Goal: Information Seeking & Learning: Learn about a topic

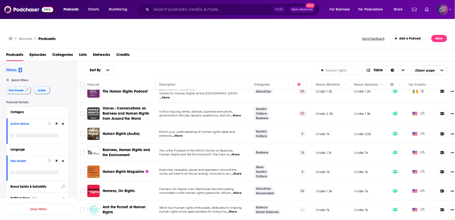
scroll to position [170, 0]
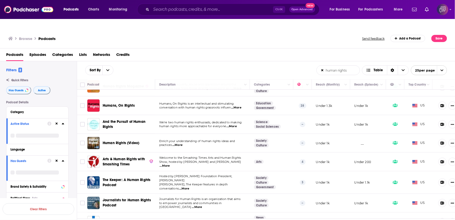
click at [152, 99] on div "Humans, On Rights" at bounding box center [129, 105] width 53 height 12
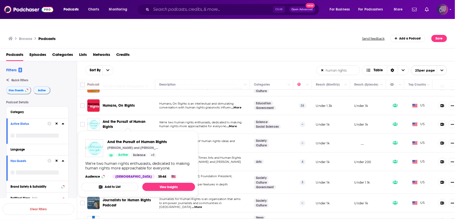
click at [213, 61] on div "Sort By human rights List Search Input Search the results... Table human rights…" at bounding box center [266, 70] width 378 height 18
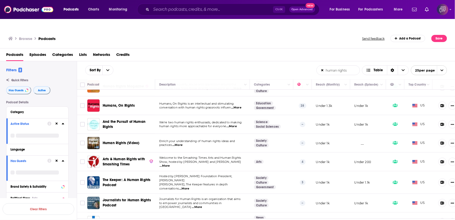
scroll to position [256, 0]
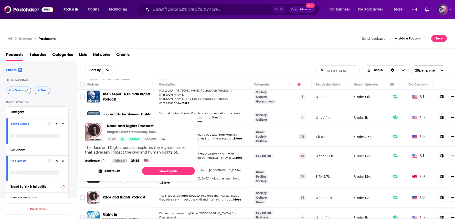
drag, startPoint x: 136, startPoint y: 178, endPoint x: 162, endPoint y: 149, distance: 39.0
click at [163, 130] on div "Rutgers Center for Security, Race and Rights (CSRR)" at bounding box center [137, 132] width 60 height 4
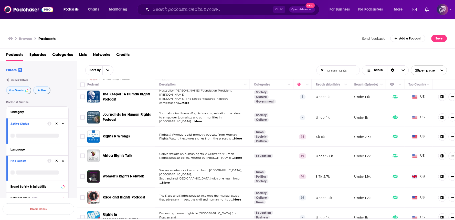
scroll to position [313, 0]
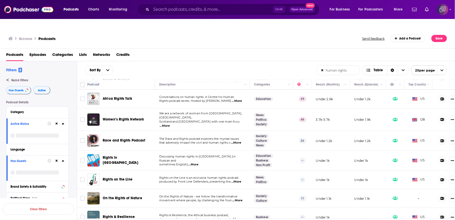
drag, startPoint x: 128, startPoint y: 161, endPoint x: 151, endPoint y: 104, distance: 61.0
click at [151, 113] on div "Women’s Rights Network" at bounding box center [129, 119] width 53 height 12
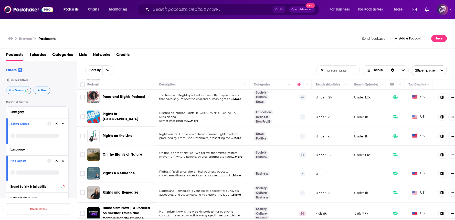
click at [235, 155] on span "...More" at bounding box center [237, 157] width 10 height 4
click at [236, 155] on span "...More" at bounding box center [237, 157] width 10 height 4
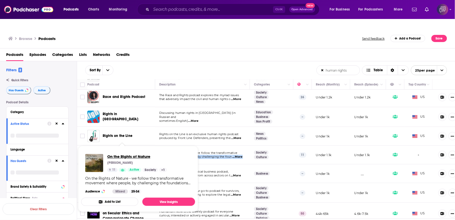
drag, startPoint x: 127, startPoint y: 134, endPoint x: 135, endPoint y: 148, distance: 15.8
drag, startPoint x: 135, startPoint y: 148, endPoint x: 152, endPoint y: 154, distance: 18.1
click at [152, 160] on div "Pella Thiel" at bounding box center [137, 162] width 60 height 4
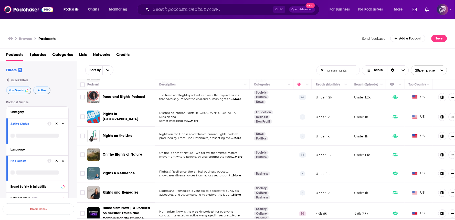
click at [188, 34] on div "Browse Podcasts Send feedback Add a Podcast Save" at bounding box center [227, 39] width 455 height 20
click at [251, 219] on link "2" at bounding box center [250, 224] width 5 height 6
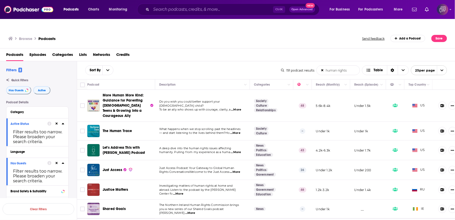
click at [208, 65] on div "Sort By human rights List Search Input Search the results... Table" at bounding box center [183, 70] width 196 height 10
drag, startPoint x: 133, startPoint y: 86, endPoint x: 150, endPoint y: 93, distance: 18.6
click at [150, 104] on icon at bounding box center [151, 105] width 3 height 3
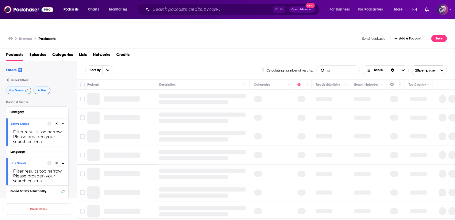
type input "human rights"
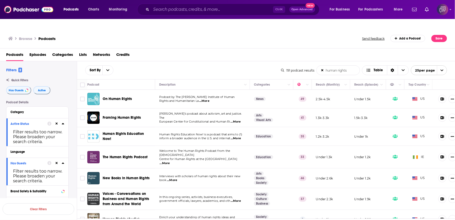
click at [179, 65] on div "Sort By human rights List Search Input Search the results... Table" at bounding box center [183, 70] width 196 height 10
click at [209, 99] on span "...More" at bounding box center [204, 101] width 10 height 4
click at [212, 65] on div "Sort By human rights List Search Input Search the results... Table" at bounding box center [183, 70] width 196 height 10
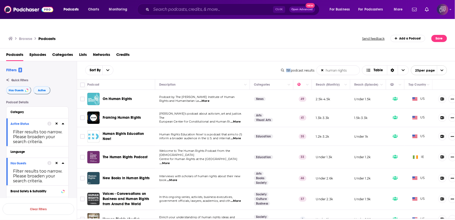
scroll to position [28, 0]
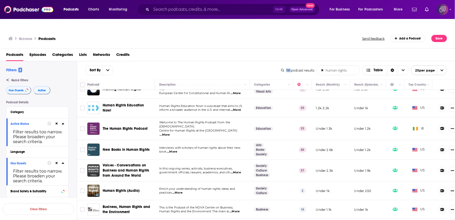
drag, startPoint x: 137, startPoint y: 154, endPoint x: 219, endPoint y: 46, distance: 135.7
click at [219, 50] on div "Podcasts Episodes Categories Lists Networks Credits" at bounding box center [228, 55] width 445 height 10
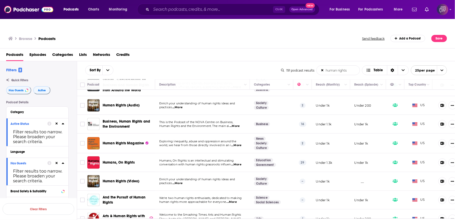
scroll to position [57, 0]
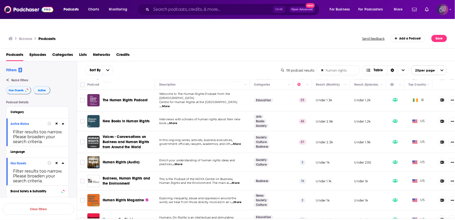
drag, startPoint x: 126, startPoint y: 169, endPoint x: 153, endPoint y: 126, distance: 50.5
click at [152, 114] on td "New Books in Human Rights" at bounding box center [121, 121] width 68 height 20
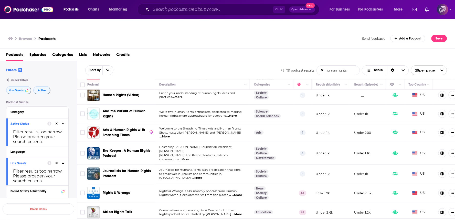
scroll to position [284, 0]
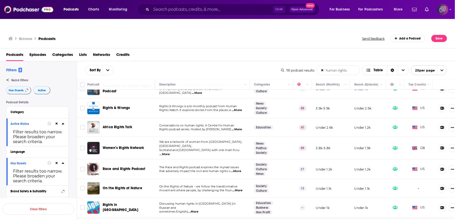
click at [249, 219] on link "2" at bounding box center [250, 224] width 5 height 6
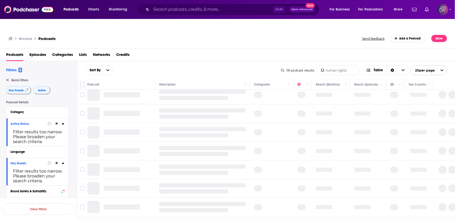
click at [251, 219] on link "2" at bounding box center [250, 224] width 5 height 6
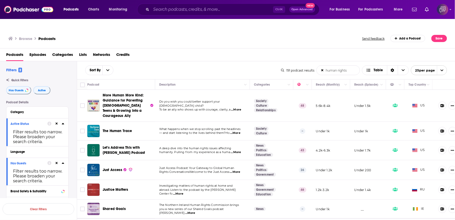
click at [239, 131] on span "...More" at bounding box center [235, 133] width 10 height 4
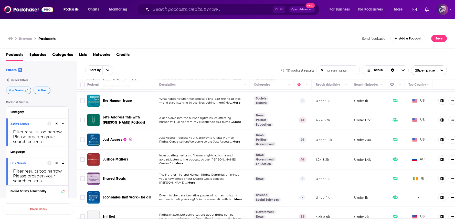
scroll to position [35, 0]
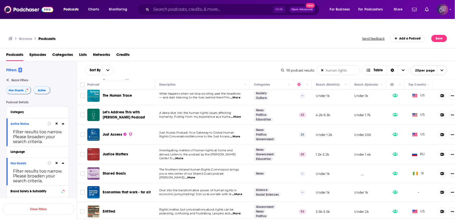
click at [235, 65] on div "Sort By human rights List Search Input Search the results... Table" at bounding box center [183, 70] width 196 height 10
click at [222, 50] on div "Podcasts Episodes Categories Lists Networks Credits" at bounding box center [228, 55] width 445 height 10
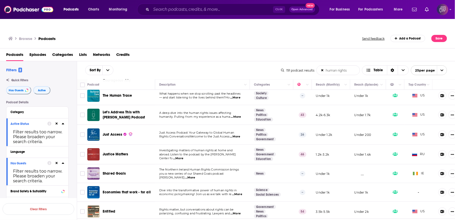
click at [222, 50] on div "Podcasts Episodes Categories Lists Networks Credits" at bounding box center [228, 55] width 445 height 10
click at [234, 50] on div "Podcasts Episodes Categories Lists Networks Credits" at bounding box center [228, 55] width 445 height 10
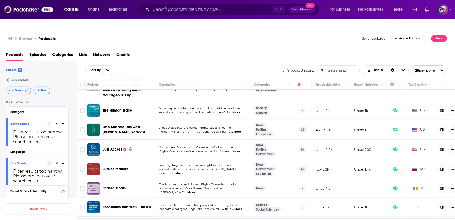
scroll to position [7, 0]
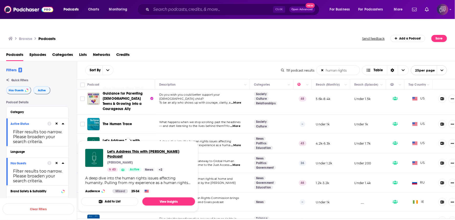
click at [145, 149] on span "Let's Address This with Qasim Rashid Podcast" at bounding box center [149, 154] width 84 height 10
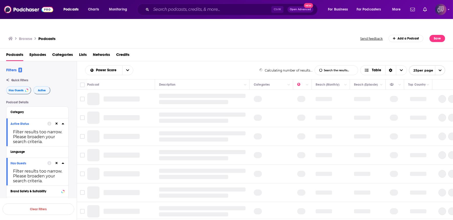
click at [350, 65] on input "List Search Input" at bounding box center [336, 69] width 43 height 9
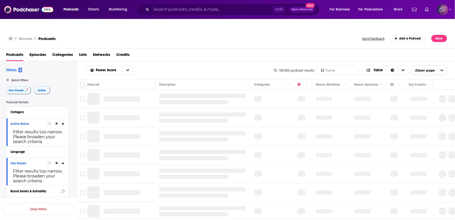
click at [355, 65] on input "huma" at bounding box center [337, 69] width 43 height 9
click at [347, 65] on input "huma" at bounding box center [337, 69] width 43 height 9
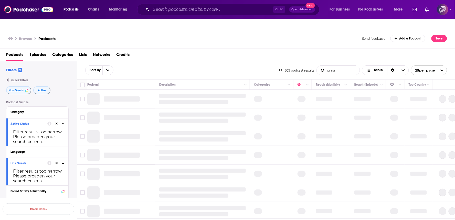
type input "human rights"
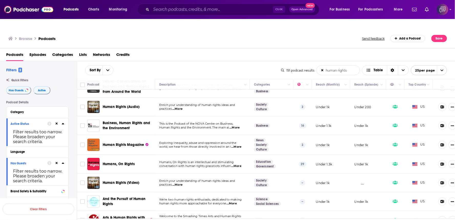
scroll to position [114, 0]
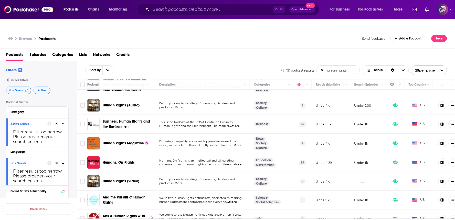
click at [250, 219] on link "2" at bounding box center [250, 224] width 5 height 6
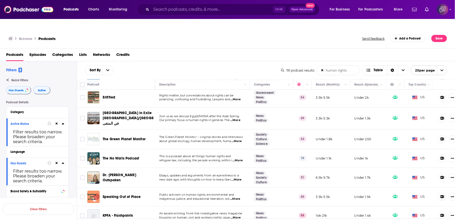
scroll to position [114, 0]
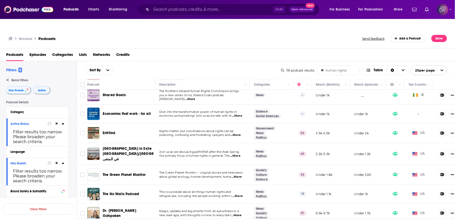
click at [240, 133] on span "...More" at bounding box center [235, 135] width 10 height 4
click at [240, 153] on span "...More" at bounding box center [235, 155] width 10 height 4
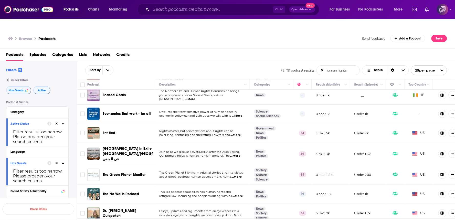
click at [240, 153] on span "...More" at bounding box center [235, 155] width 10 height 4
click at [239, 153] on span "...More" at bounding box center [235, 155] width 10 height 4
click at [238, 153] on span "...More" at bounding box center [235, 155] width 10 height 4
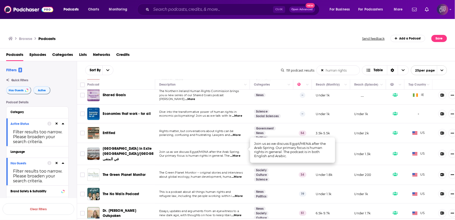
click at [211, 65] on div "Sort By human rights List Search Input Search the results... Table" at bounding box center [183, 70] width 196 height 10
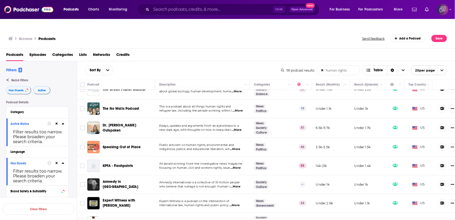
scroll to position [142, 0]
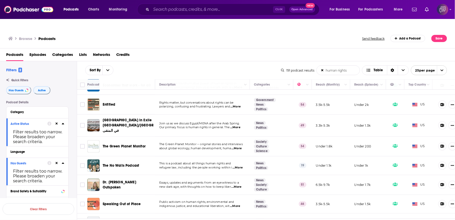
click at [239, 146] on span "...More" at bounding box center [236, 148] width 10 height 4
drag, startPoint x: 138, startPoint y: 129, endPoint x: 179, endPoint y: 134, distance: 41.9
click at [179, 136] on td "The Green Planet Monitor -- original stories and interviews about global ecolog…" at bounding box center [202, 146] width 95 height 20
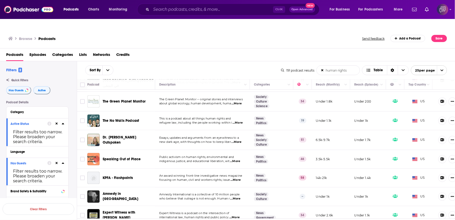
scroll to position [170, 0]
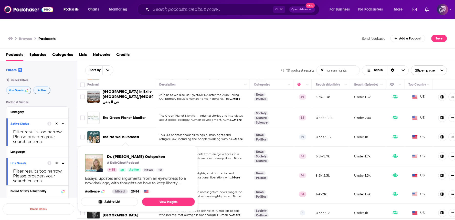
click at [214, 65] on div "Sort By human rights List Search Input Search the results... Table" at bounding box center [183, 70] width 196 height 10
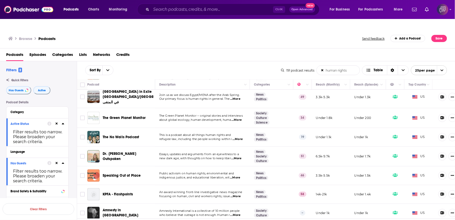
click at [237, 65] on div "Sort By human rights List Search Input Search the results... Table 191 podcast …" at bounding box center [266, 70] width 378 height 18
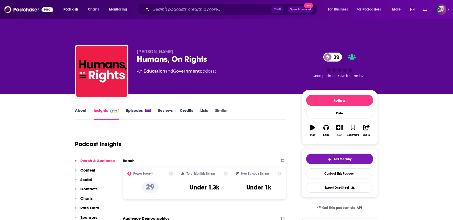
click at [213, 54] on div "Humans, On Rights 29" at bounding box center [215, 59] width 156 height 10
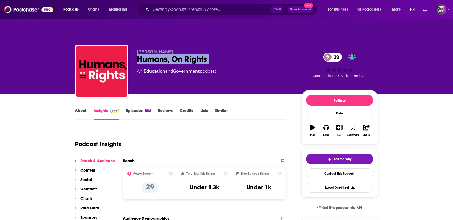
click at [229, 54] on div "Humans, On Rights 29" at bounding box center [215, 59] width 156 height 10
click at [218, 54] on div "Humans, On Rights 29" at bounding box center [215, 59] width 156 height 10
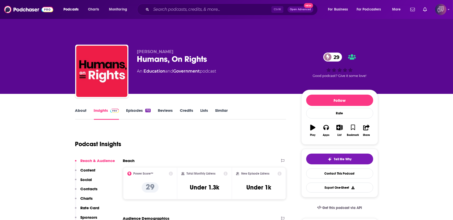
click at [218, 54] on div "Humans, On Rights 29" at bounding box center [215, 59] width 156 height 10
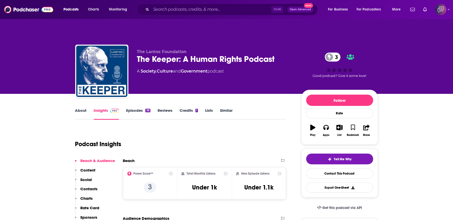
click at [289, 54] on div "The Keeper: A Human Rights Podcast 3" at bounding box center [215, 59] width 156 height 10
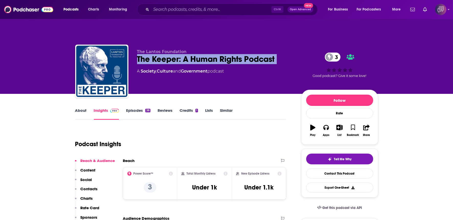
click at [289, 54] on div "The Keeper: A Human Rights Podcast 3" at bounding box center [215, 59] width 156 height 10
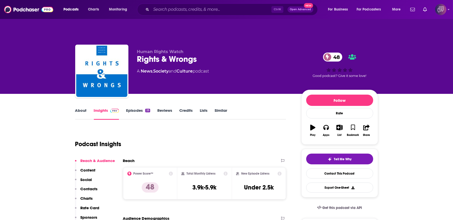
click at [206, 54] on div "Rights & Wrongs 48" at bounding box center [215, 59] width 156 height 10
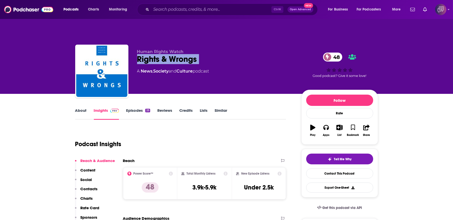
copy div "Rights & Wrongs 48"
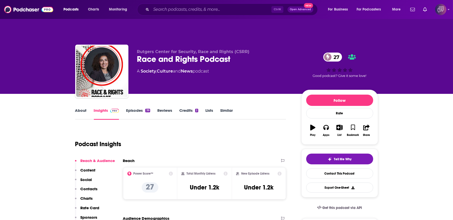
click at [236, 54] on div "Race and Rights Podcast 27" at bounding box center [215, 59] width 156 height 10
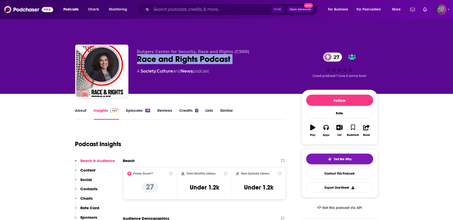
click at [236, 54] on div "Race and Rights Podcast 27" at bounding box center [215, 59] width 156 height 10
copy div "Race and Rights Podcast 27"
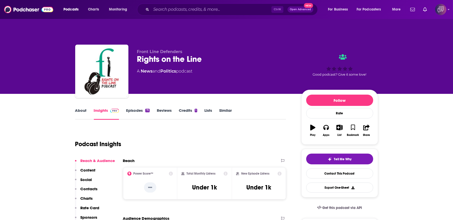
click at [214, 54] on div "Rights on the Line" at bounding box center [215, 59] width 156 height 10
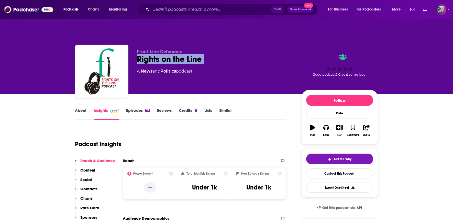
click at [214, 54] on div "Rights on the Line" at bounding box center [215, 59] width 156 height 10
copy div "Rights on the Line"
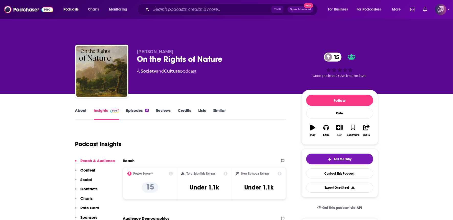
click at [82, 108] on link "About" at bounding box center [81, 114] width 12 height 12
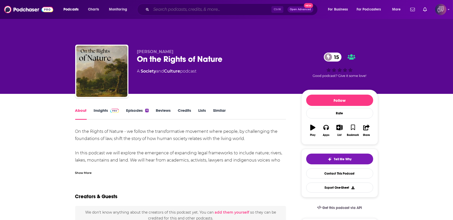
click at [243, 10] on input "Search podcasts, credits, & more..." at bounding box center [211, 9] width 120 height 8
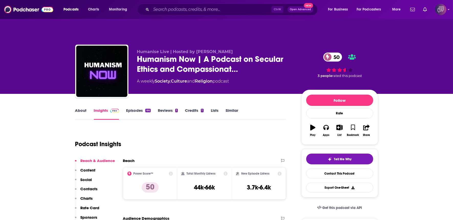
click at [135, 49] on div "Humanise Live | Hosted by [PERSON_NAME] Humanism Now | A Podcast on Secular Eth…" at bounding box center [226, 72] width 303 height 55
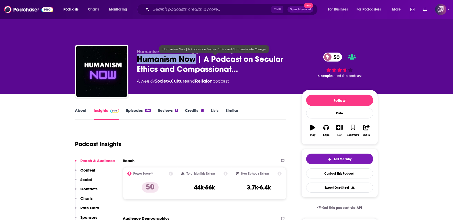
drag, startPoint x: 135, startPoint y: 49, endPoint x: 190, endPoint y: 49, distance: 55.0
click at [190, 49] on div "Humanise Live | Hosted by James Hodgson Humanism Now | A Podcast on Secular Eth…" at bounding box center [226, 72] width 303 height 55
click at [190, 54] on span "Humanism Now | A Podcast on Secular Ethics and Compassionat…" at bounding box center [215, 64] width 156 height 20
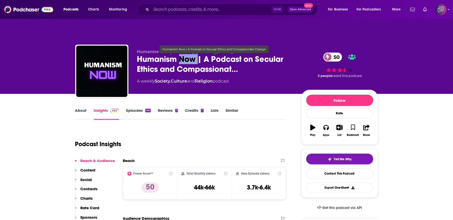
click at [190, 54] on span "Humanism Now | A Podcast on Secular Ethics and Compassionat…" at bounding box center [215, 64] width 156 height 20
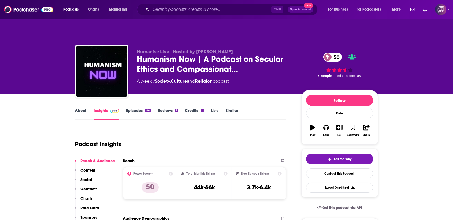
click at [134, 45] on div "Humanise Live | Hosted by James Hodgson Humanism Now | A Podcast on Secular Eth…" at bounding box center [226, 72] width 303 height 55
click at [136, 50] on div "Humanise Live | Hosted by James Hodgson Humanism Now | A Podcast on Secular Eth…" at bounding box center [226, 72] width 303 height 55
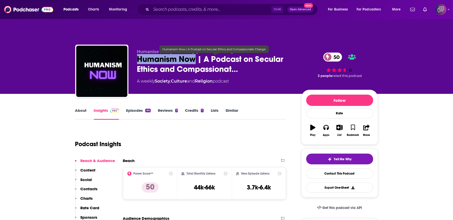
copy h2 "Humanism Now"
drag, startPoint x: 136, startPoint y: 50, endPoint x: 186, endPoint y: 47, distance: 50.7
click at [186, 47] on div "Humanise Live | Hosted by James Hodgson Humanism Now | A Podcast on Secular Eth…" at bounding box center [226, 72] width 303 height 55
click at [186, 54] on span "Humanism Now | A Podcast on Secular Ethics and Compassionat…" at bounding box center [215, 64] width 156 height 20
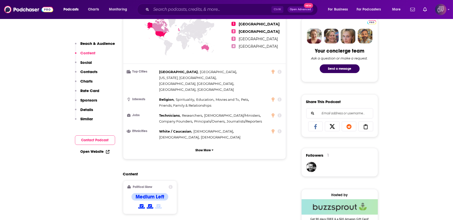
scroll to position [369, 0]
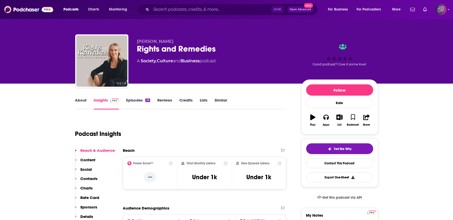
click at [243, 46] on div "Rights and Remedies" at bounding box center [215, 49] width 156 height 10
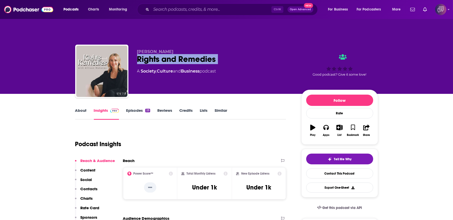
click at [240, 54] on div "Rights and Remedies" at bounding box center [215, 59] width 156 height 10
click at [75, 108] on link "About" at bounding box center [81, 114] width 12 height 12
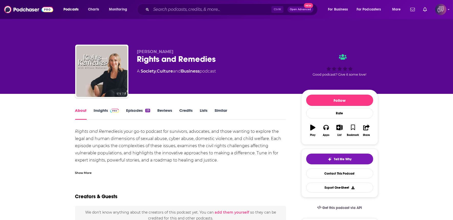
click at [104, 108] on link "Insights" at bounding box center [106, 114] width 25 height 12
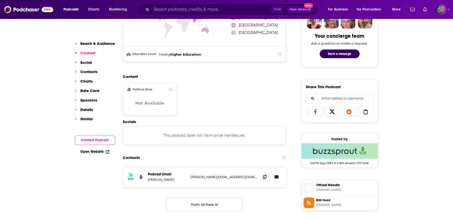
scroll to position [313, 0]
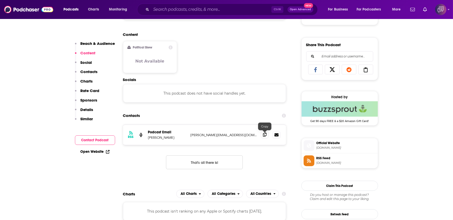
click at [265, 132] on icon at bounding box center [265, 134] width 4 height 4
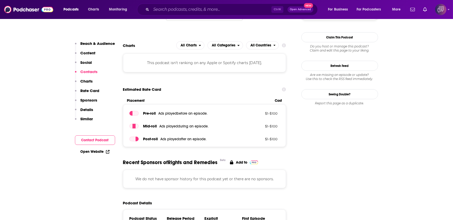
scroll to position [483, 0]
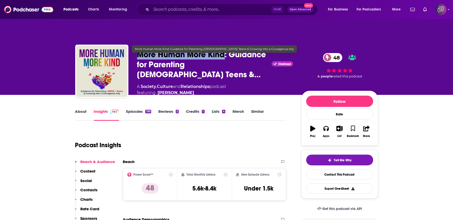
copy h2 "More Human More Kind"
drag, startPoint x: 134, startPoint y: 50, endPoint x: 226, endPoint y: 51, distance: 91.8
click at [225, 51] on div "Heather Hester More Human More Kind: Guidance for Parenting LGBTQ+ Teens &… Cla…" at bounding box center [226, 73] width 303 height 56
click at [225, 51] on span "More Human More Kind: Guidance for Parenting LGBTQ+ Teens &…" at bounding box center [203, 64] width 133 height 30
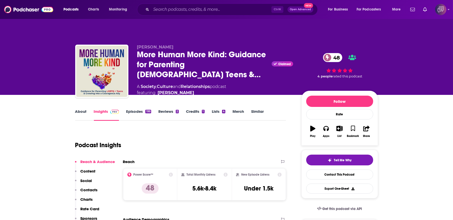
click at [83, 109] on link "About" at bounding box center [81, 115] width 12 height 12
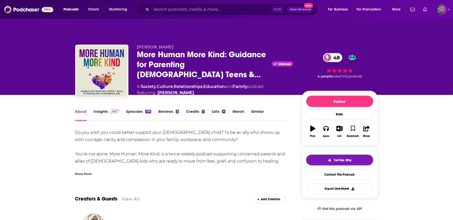
click at [106, 109] on link "Insights" at bounding box center [106, 115] width 25 height 12
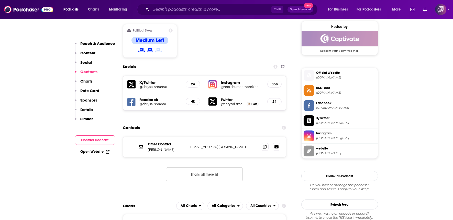
scroll to position [426, 0]
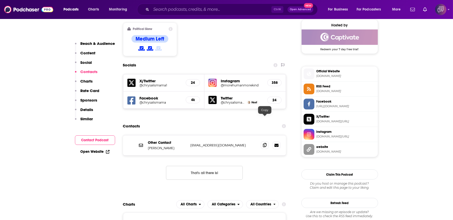
click at [262, 141] on span at bounding box center [265, 145] width 8 height 8
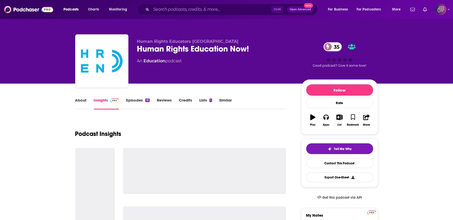
click at [277, 50] on div "Human Rights Education Now! 35" at bounding box center [215, 49] width 156 height 10
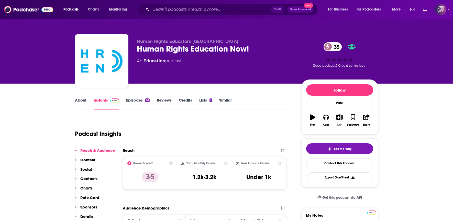
click at [277, 50] on div "Human Rights Education Now! 35" at bounding box center [215, 49] width 156 height 10
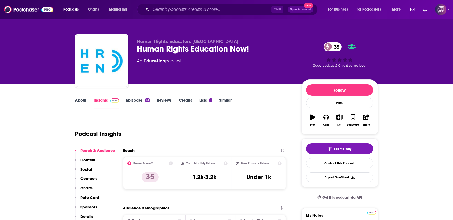
click at [277, 50] on div "Human Rights Education Now! 35" at bounding box center [215, 49] width 156 height 10
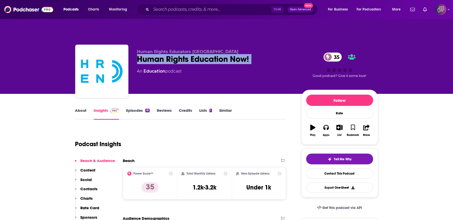
click at [79, 108] on link "About" at bounding box center [81, 114] width 12 height 12
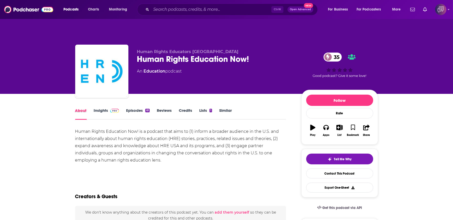
click at [92, 108] on div "About" at bounding box center [84, 114] width 19 height 12
click at [94, 108] on link "Insights" at bounding box center [106, 114] width 25 height 12
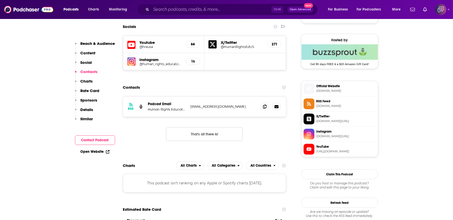
scroll to position [426, 0]
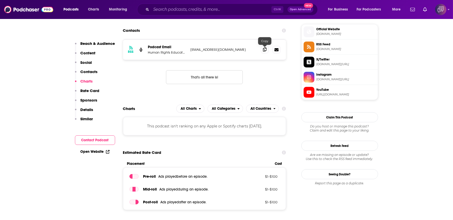
click at [264, 46] on span at bounding box center [265, 50] width 8 height 8
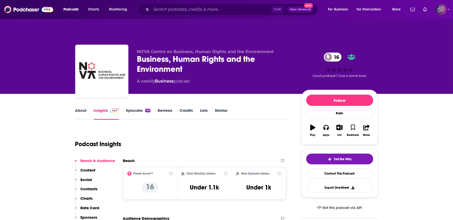
click at [80, 108] on link "About" at bounding box center [81, 114] width 12 height 12
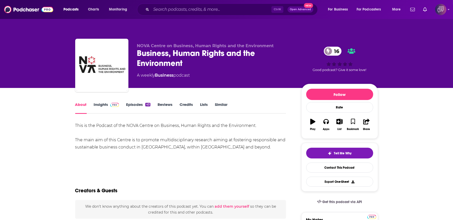
scroll to position [28, 0]
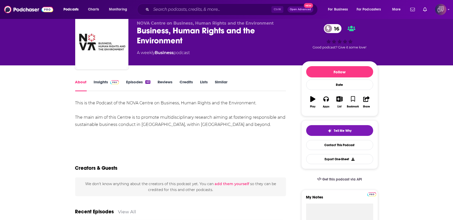
click at [207, 31] on div "Business, Human Rights and the Environment 16" at bounding box center [215, 36] width 156 height 20
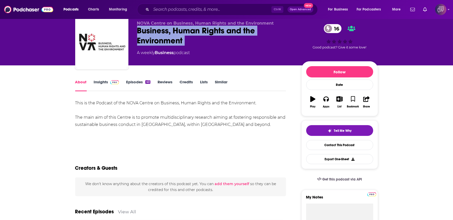
click at [207, 31] on div "Business, Human Rights and the Environment 16" at bounding box center [215, 36] width 156 height 20
copy div "Business, Human Rights and the Environment 16"
click at [96, 79] on link "Insights" at bounding box center [106, 85] width 25 height 12
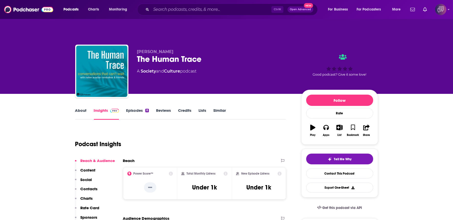
click at [211, 54] on div "[PERSON_NAME] The Human Trace A Society and Culture podcast" at bounding box center [215, 69] width 156 height 41
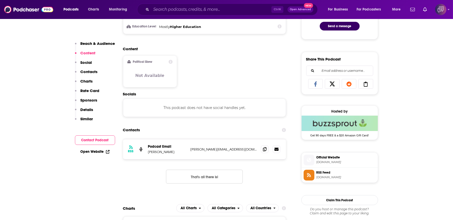
scroll to position [313, 0]
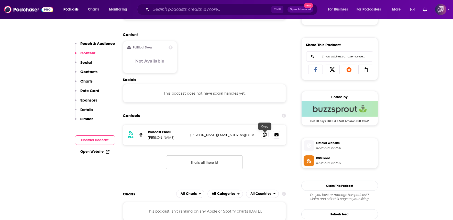
click at [262, 130] on span at bounding box center [265, 134] width 8 height 8
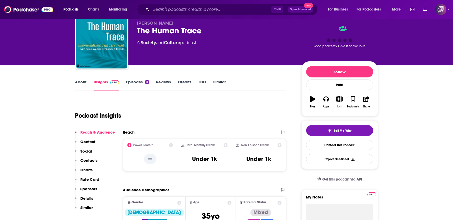
scroll to position [0, 0]
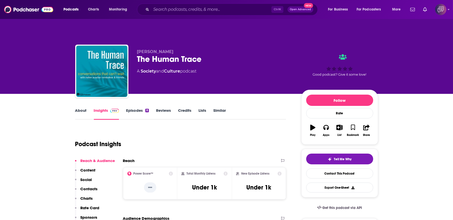
click at [230, 54] on div "The Human Trace" at bounding box center [215, 59] width 156 height 10
click at [231, 54] on div "The Human Trace" at bounding box center [215, 59] width 156 height 10
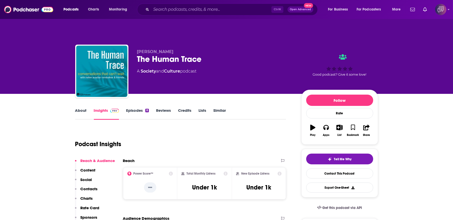
copy div
click at [77, 108] on link "About" at bounding box center [81, 114] width 12 height 12
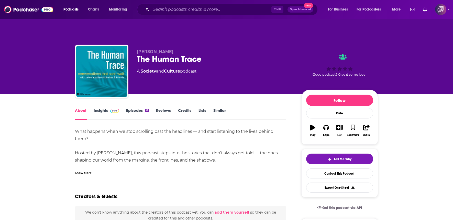
click at [211, 54] on div "The Human Trace" at bounding box center [215, 59] width 156 height 10
copy div "The Human Trace"
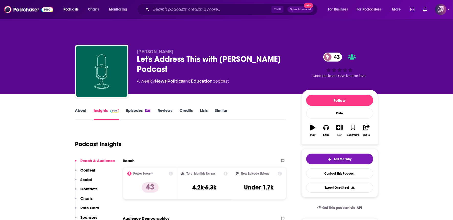
click at [178, 54] on div "Let's Address This with [PERSON_NAME] Podcast 43" at bounding box center [215, 64] width 156 height 20
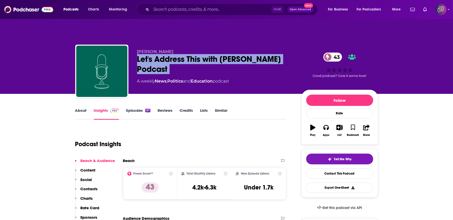
copy div "Let's Address This with [PERSON_NAME] Podcast 43"
click at [78, 108] on link "About" at bounding box center [81, 114] width 12 height 12
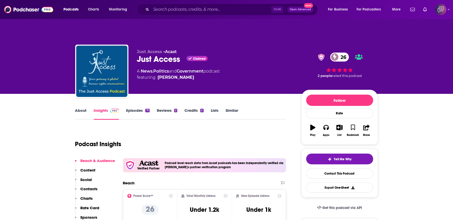
click at [183, 54] on div "Just Access Claimed 26" at bounding box center [215, 59] width 156 height 10
click at [181, 54] on div "Just Access Claimed 26" at bounding box center [215, 59] width 156 height 10
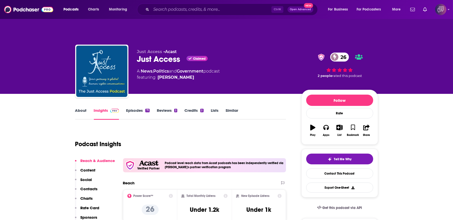
click at [181, 54] on div "Just Access Claimed 26" at bounding box center [215, 59] width 156 height 10
copy div "Just Access"
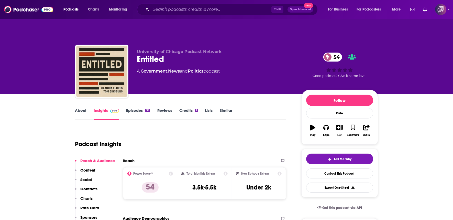
click at [174, 54] on div "Entitled 54" at bounding box center [215, 59] width 156 height 10
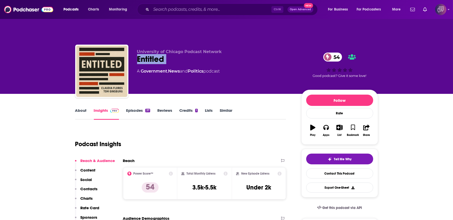
copy div "Entitled 54"
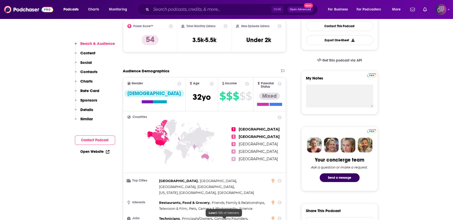
scroll to position [313, 0]
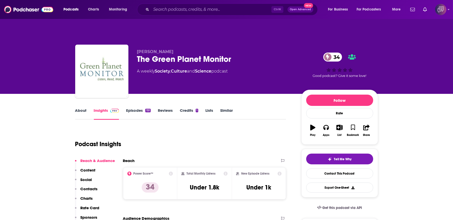
click at [249, 54] on div "The Green Planet Monitor 34" at bounding box center [215, 59] width 156 height 10
copy div "The Green Planet Monitor 34"
click at [82, 108] on link "About" at bounding box center [81, 114] width 12 height 12
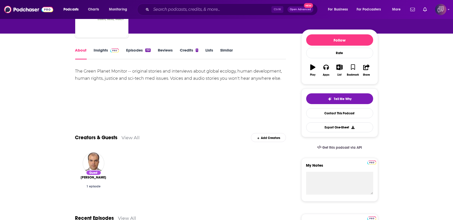
scroll to position [57, 0]
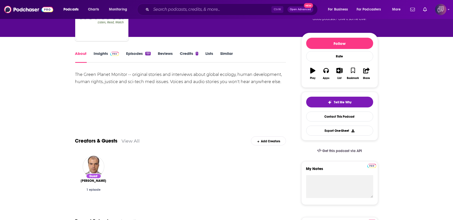
click at [100, 51] on link "Insights" at bounding box center [106, 57] width 25 height 12
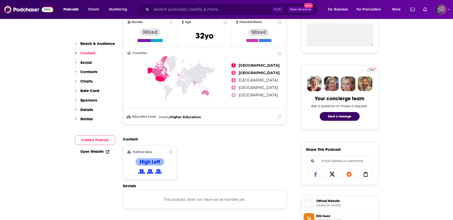
scroll to position [256, 0]
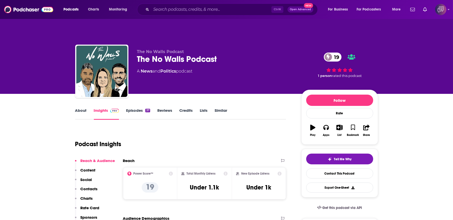
click at [257, 57] on div "The No Walls Podcast The No Walls Podcast 19 A News and Politics podcast" at bounding box center [215, 69] width 156 height 41
click at [235, 54] on div "The No Walls Podcast 19" at bounding box center [215, 59] width 156 height 10
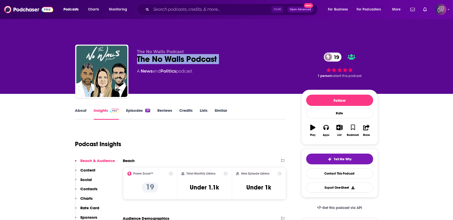
click at [235, 54] on div "The No Walls Podcast 19" at bounding box center [215, 59] width 156 height 10
copy div "The No Walls Podcast 19"
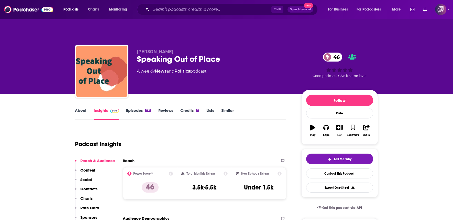
click at [235, 54] on div "Speaking Out of Place 46" at bounding box center [215, 59] width 156 height 10
copy div "Speaking Out of Place 46"
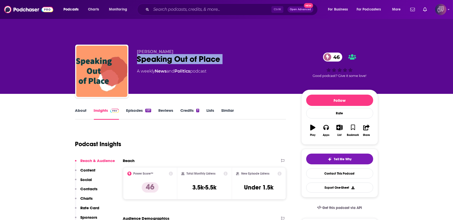
click at [76, 108] on link "About" at bounding box center [81, 114] width 12 height 12
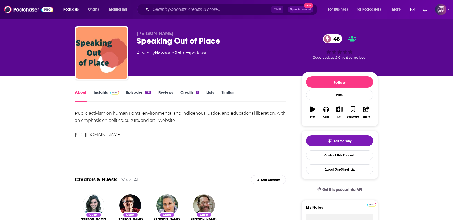
scroll to position [28, 0]
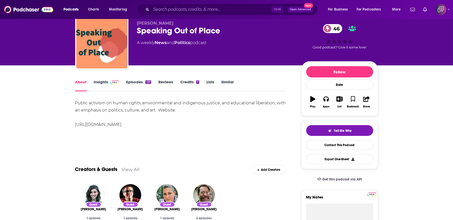
click at [99, 79] on link "Insights" at bounding box center [106, 85] width 25 height 12
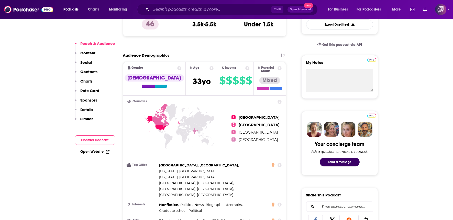
scroll to position [341, 0]
